Goal: Task Accomplishment & Management: Complete application form

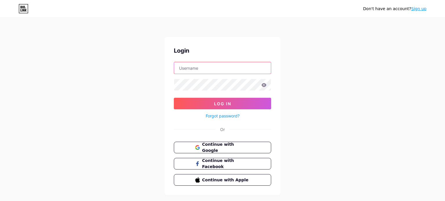
click at [215, 70] on input "text" at bounding box center [222, 68] width 97 height 12
type input "1790174"
click at [330, 73] on div "Don't have an account? Sign up Login 1790174 Log In Forgot password? Or Continu…" at bounding box center [222, 107] width 445 height 214
click at [265, 85] on icon at bounding box center [264, 85] width 5 height 4
click at [265, 85] on icon at bounding box center [263, 85] width 5 height 4
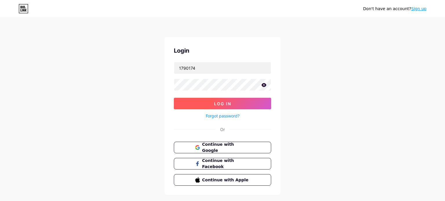
click at [260, 102] on button "Log In" at bounding box center [222, 104] width 97 height 12
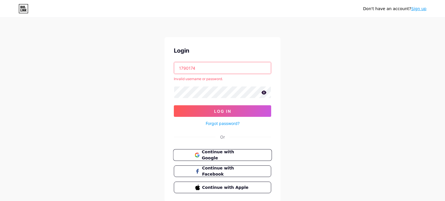
click at [230, 159] on button "Continue with Google" at bounding box center [222, 156] width 99 height 12
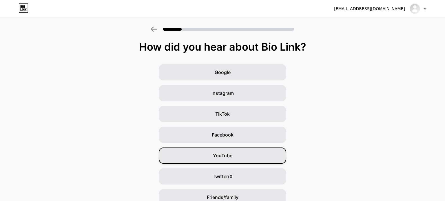
click at [203, 157] on div "YouTube" at bounding box center [223, 156] width 128 height 16
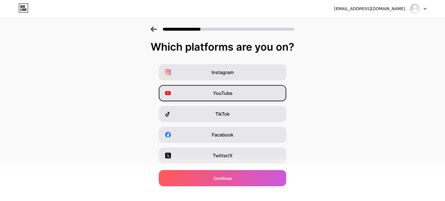
click at [241, 95] on div "YouTube" at bounding box center [223, 93] width 128 height 16
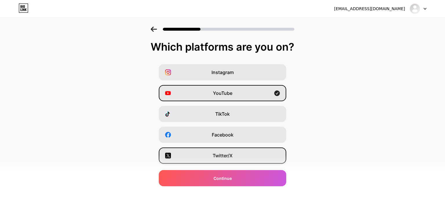
click at [256, 157] on div "Twitter/X" at bounding box center [223, 156] width 128 height 16
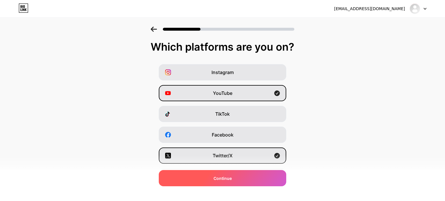
click at [244, 181] on div "Continue" at bounding box center [223, 178] width 128 height 16
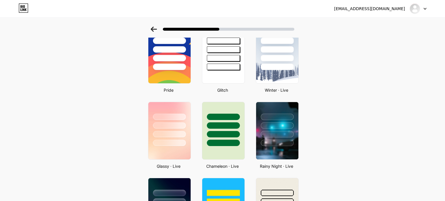
scroll to position [116, 0]
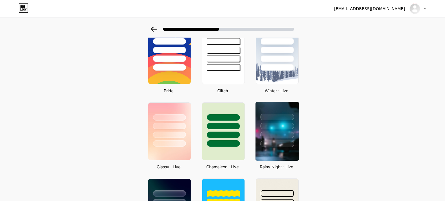
click at [280, 135] on div at bounding box center [277, 135] width 34 height 7
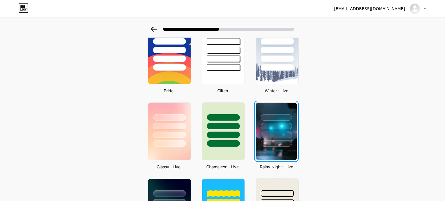
scroll to position [0, 0]
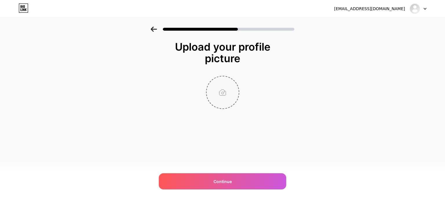
click at [225, 97] on input "file" at bounding box center [223, 93] width 32 height 32
type input "C:\fakepath\IMG_20250729_183442.jpg"
click at [234, 79] on circle at bounding box center [236, 80] width 6 height 6
click at [221, 92] on input "file" at bounding box center [223, 93] width 32 height 32
type input "C:\fakepath\IMG_20250916_194305.jpg"
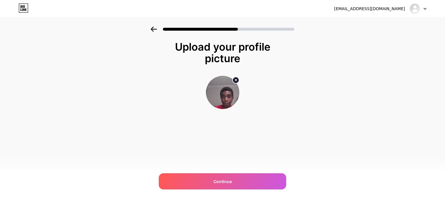
click at [235, 79] on circle at bounding box center [236, 80] width 6 height 6
click at [229, 88] on input "file" at bounding box center [223, 93] width 32 height 32
type input "C:\fakepath\IMG_20250916_194258.jpg"
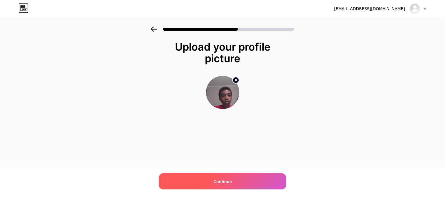
click at [201, 184] on div "Continue" at bounding box center [223, 182] width 128 height 16
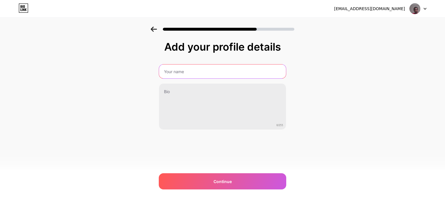
click at [203, 69] on input "text" at bounding box center [222, 72] width 127 height 14
type input "zakii"
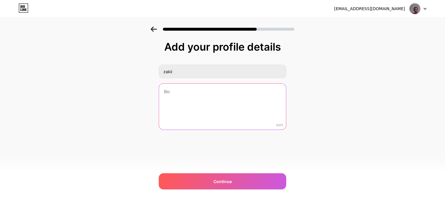
click at [198, 94] on textarea at bounding box center [222, 107] width 127 height 47
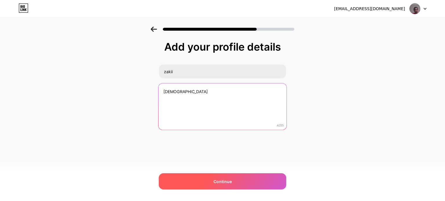
type textarea "male"
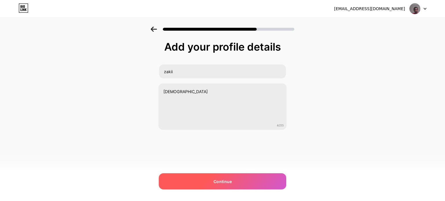
click at [245, 175] on div "Continue" at bounding box center [223, 182] width 128 height 16
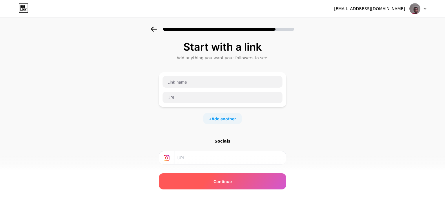
click at [241, 178] on div "Continue" at bounding box center [223, 182] width 128 height 16
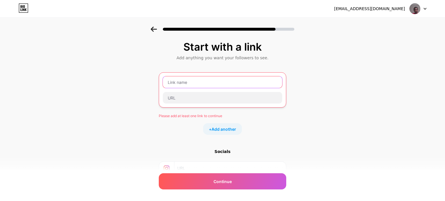
click at [228, 83] on input "text" at bounding box center [222, 83] width 119 height 12
type input "c"
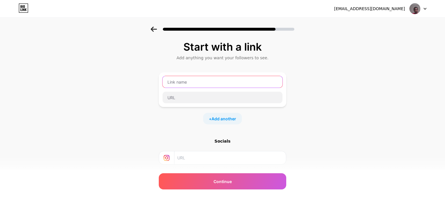
paste input "https://www.safekidgames.com/action-games/"
type input "https://www.safekidgames.com/action-games/"
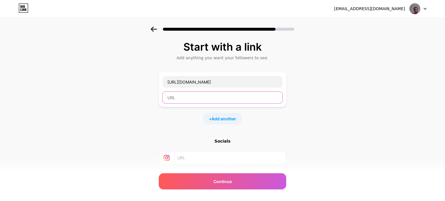
click at [197, 95] on input "text" at bounding box center [223, 98] width 120 height 12
paste input "https://www.safekidgames.com/action-games/"
type input "https://www.safekidgames.com/action-games/"
click at [183, 160] on input "text" at bounding box center [229, 158] width 105 height 13
paste input "https://www.safekidgames.com/action-games/"
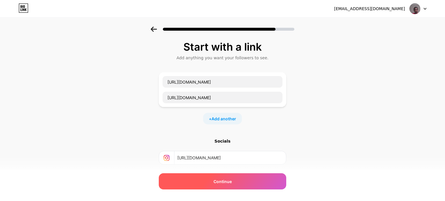
type input "https://www.safekidgames.com/action-games/"
click at [200, 177] on div "Continue" at bounding box center [223, 182] width 128 height 16
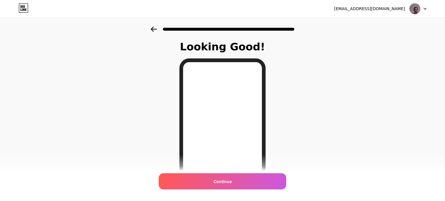
click at [249, 187] on div "Continue" at bounding box center [223, 182] width 128 height 16
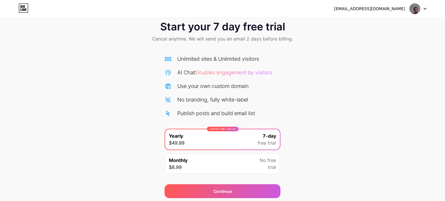
scroll to position [31, 0]
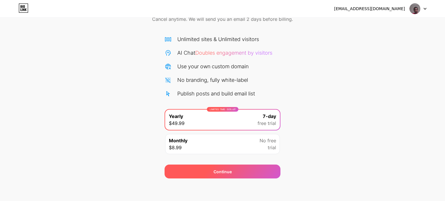
click at [254, 168] on div "Continue" at bounding box center [223, 172] width 116 height 14
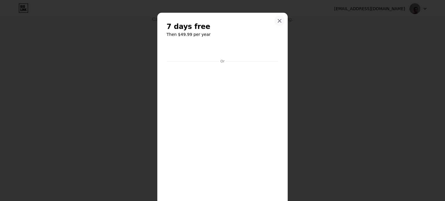
click at [278, 21] on icon at bounding box center [279, 21] width 5 height 5
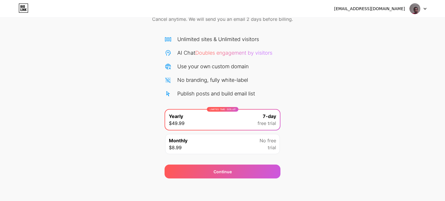
click at [26, 11] on icon at bounding box center [24, 7] width 10 height 9
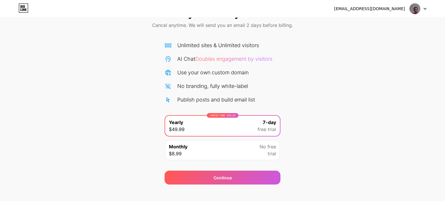
scroll to position [31, 0]
